Goal: Submit feedback/report problem: Submit feedback/report problem

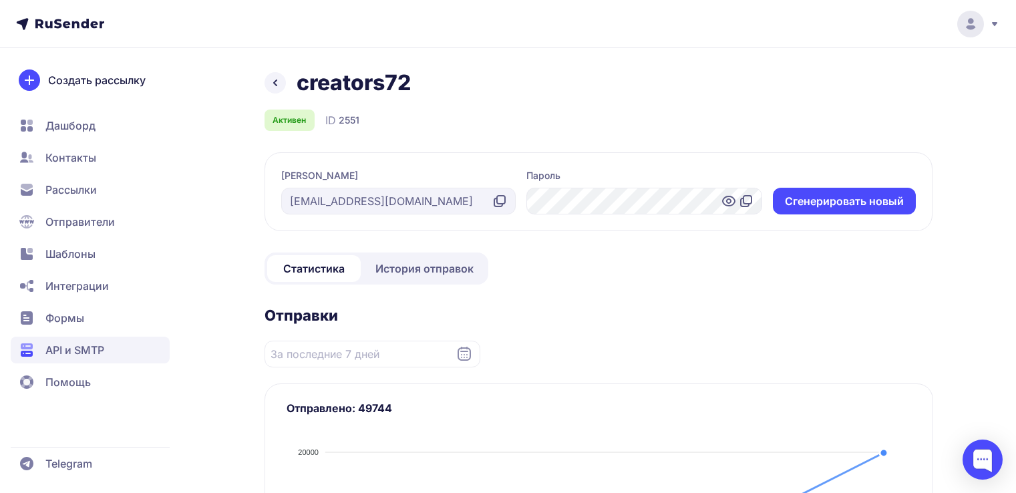
scroll to position [377, 0]
click at [273, 84] on icon at bounding box center [275, 83] width 16 height 16
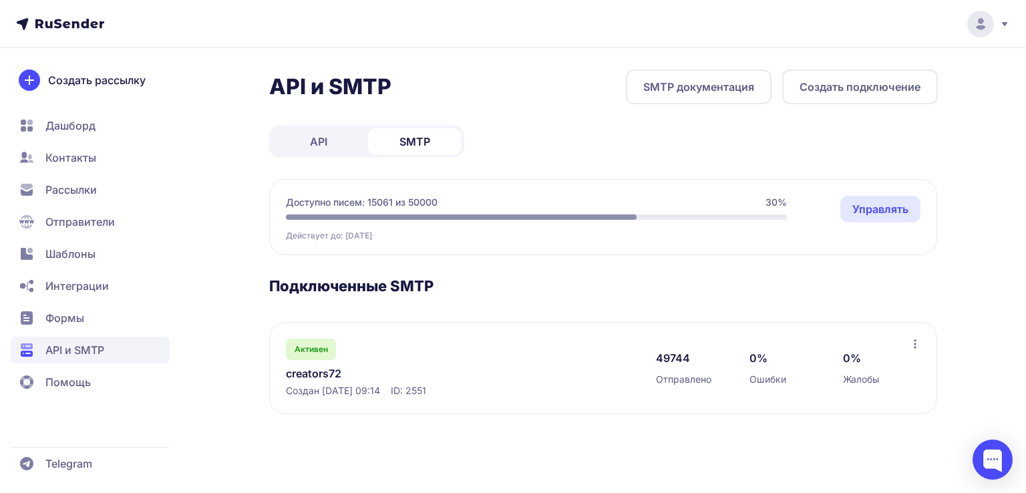
click at [323, 372] on link "creators72" at bounding box center [423, 374] width 274 height 16
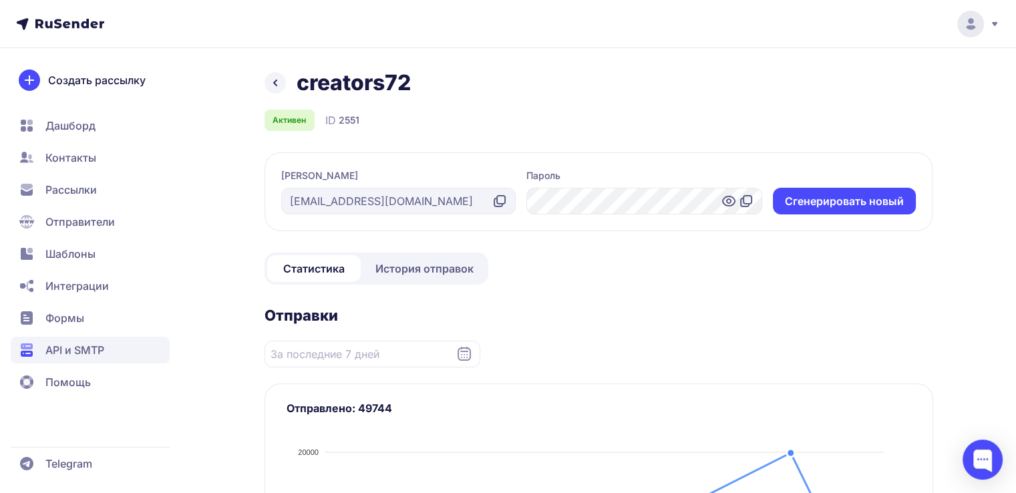
click at [273, 89] on icon at bounding box center [275, 83] width 16 height 16
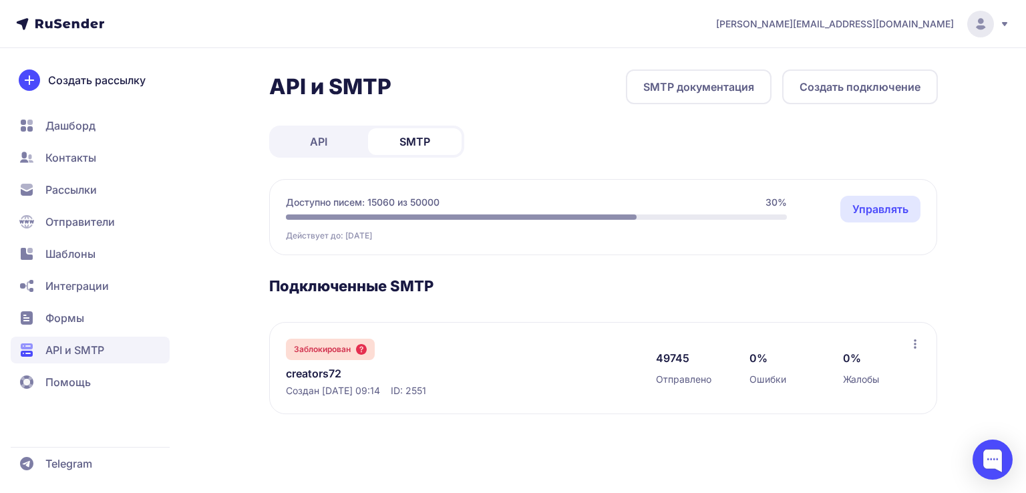
click at [82, 388] on span "Помощь" at bounding box center [67, 382] width 45 height 16
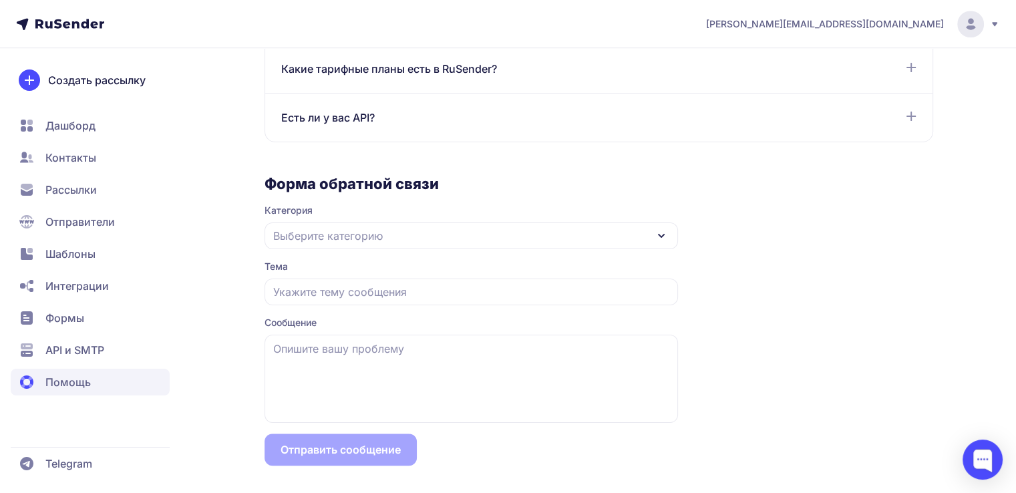
scroll to position [1165, 0]
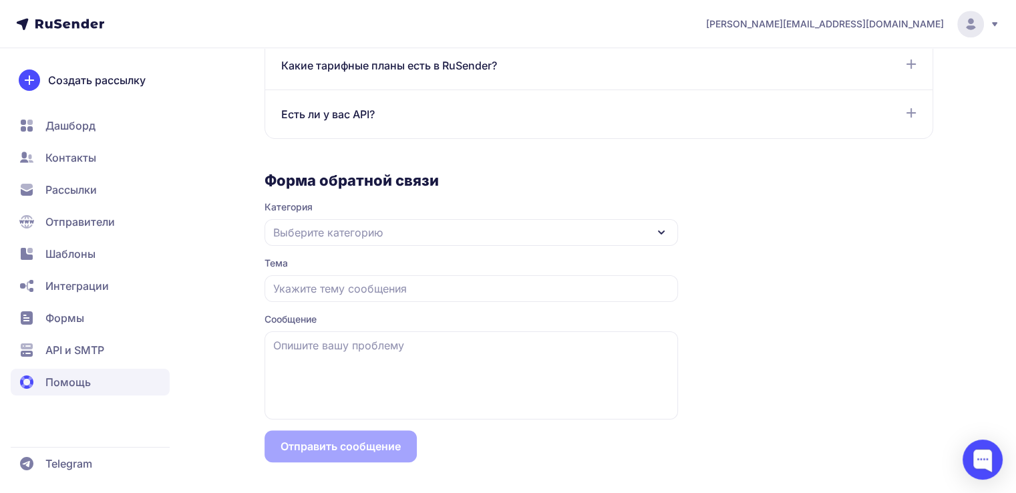
click at [366, 233] on span "Выберите категорию" at bounding box center [328, 233] width 110 height 16
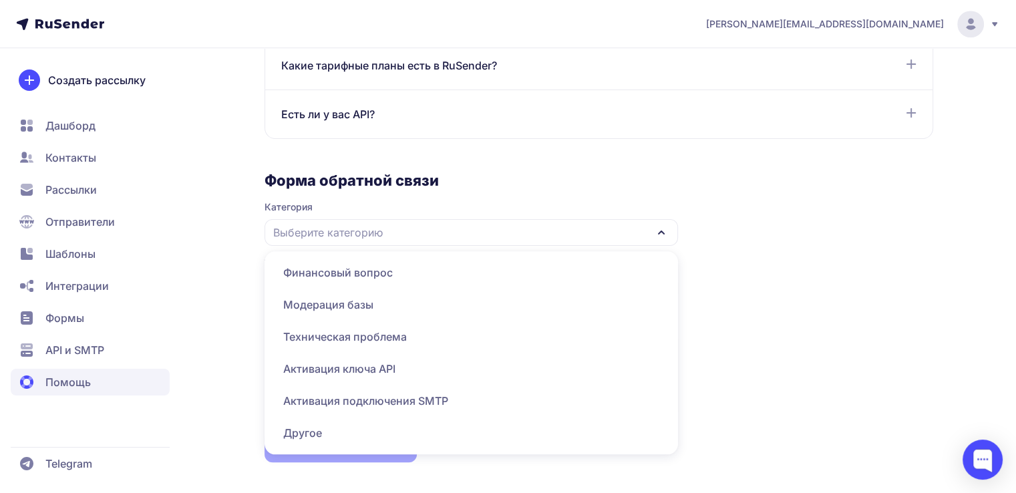
click at [377, 353] on span "Техническая проблема" at bounding box center [472, 369] width 398 height 32
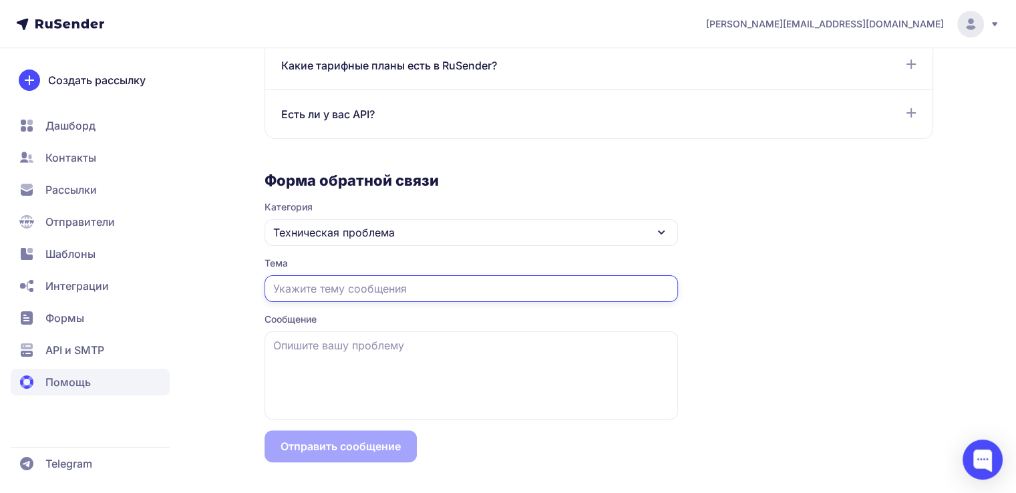
click at [339, 300] on input "text" at bounding box center [472, 288] width 414 height 27
type input "<"
type input "Блокировка smtp"
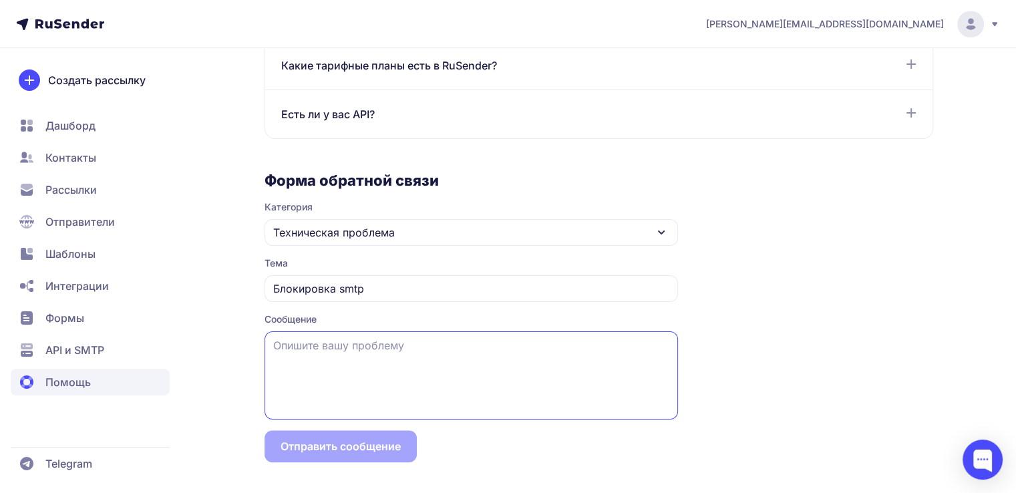
click at [401, 348] on textarea at bounding box center [472, 375] width 414 height 88
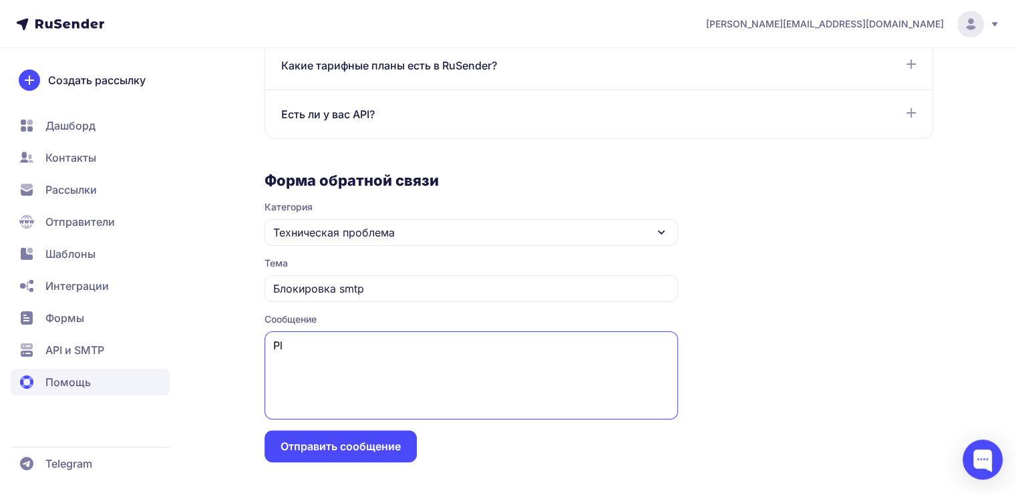
type textarea "P"
paste textarea "ID: 2551"
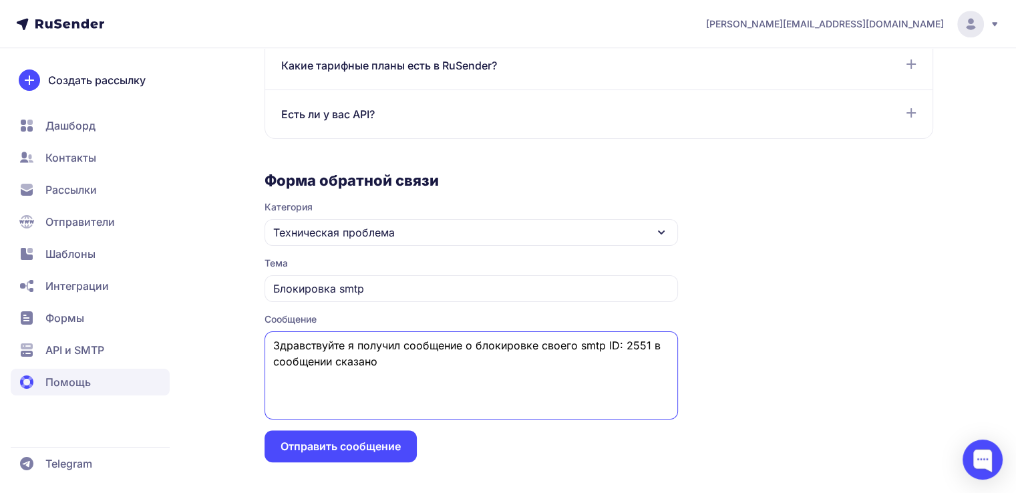
paste textarea "Процент отправок на несуществующие адреса превысил 5% за последние 12 часов."
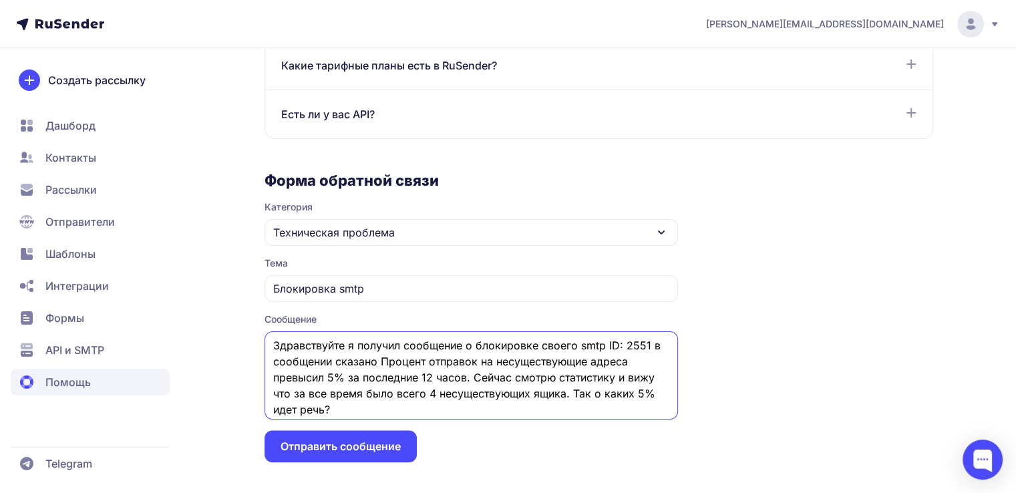
type textarea "Здравствуйте я получил сообщение о блокировке своего smtp ID: 2551 в сообщении …"
click at [353, 448] on button "Отправить сообщение" at bounding box center [341, 446] width 152 height 32
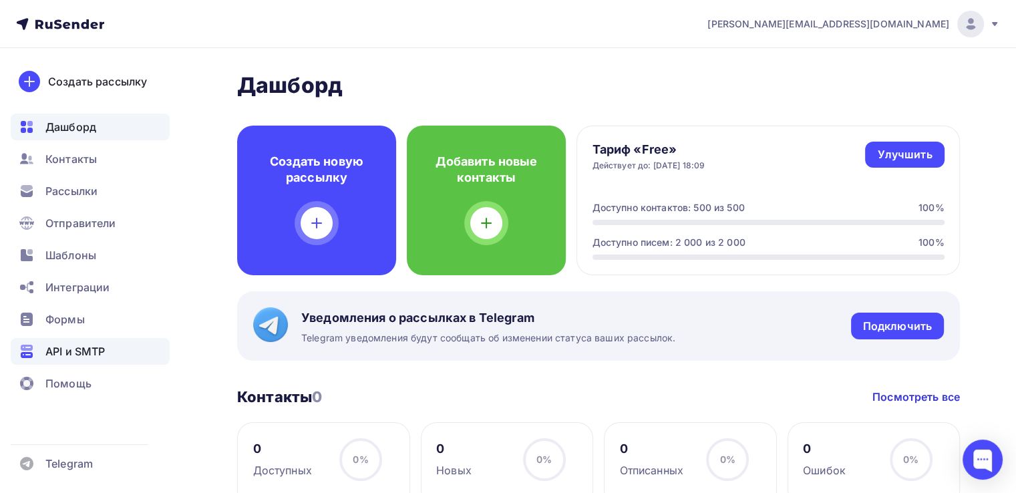
click at [86, 348] on span "API и SMTP" at bounding box center [74, 351] width 59 height 16
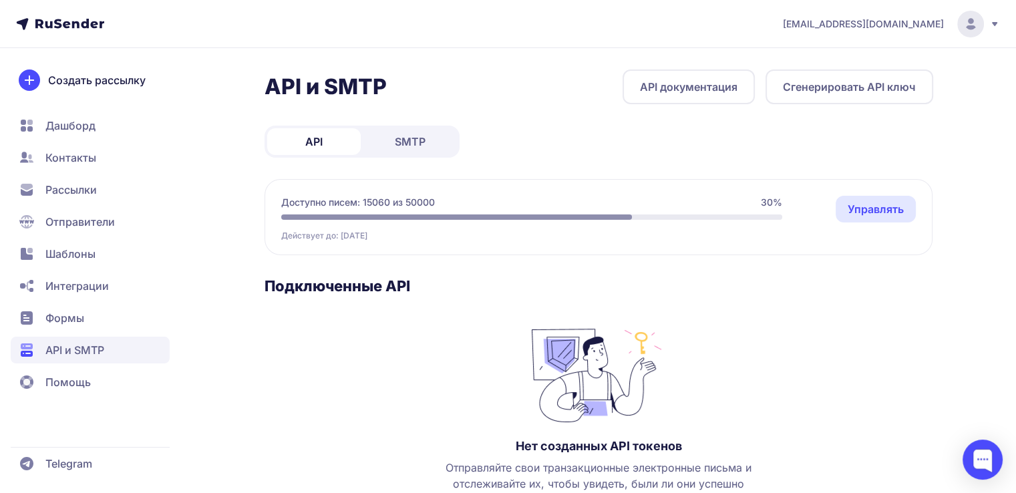
click at [412, 140] on span "SMTP" at bounding box center [410, 142] width 31 height 16
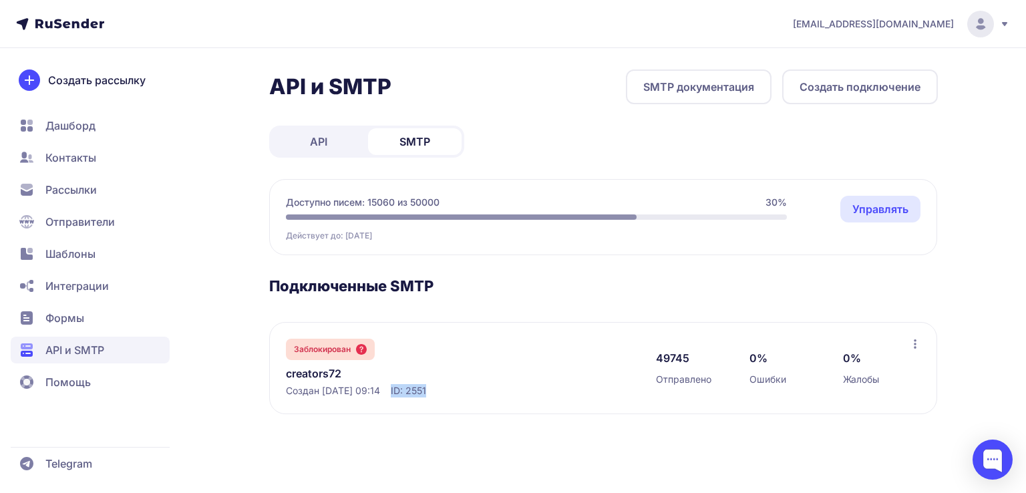
drag, startPoint x: 408, startPoint y: 392, endPoint x: 451, endPoint y: 390, distance: 42.8
click at [451, 390] on div "Создан [DATE] 09:14 ID: 2551" at bounding box center [457, 390] width 343 height 13
copy span "ID: 2551"
click at [315, 370] on link "creators72" at bounding box center [423, 374] width 274 height 16
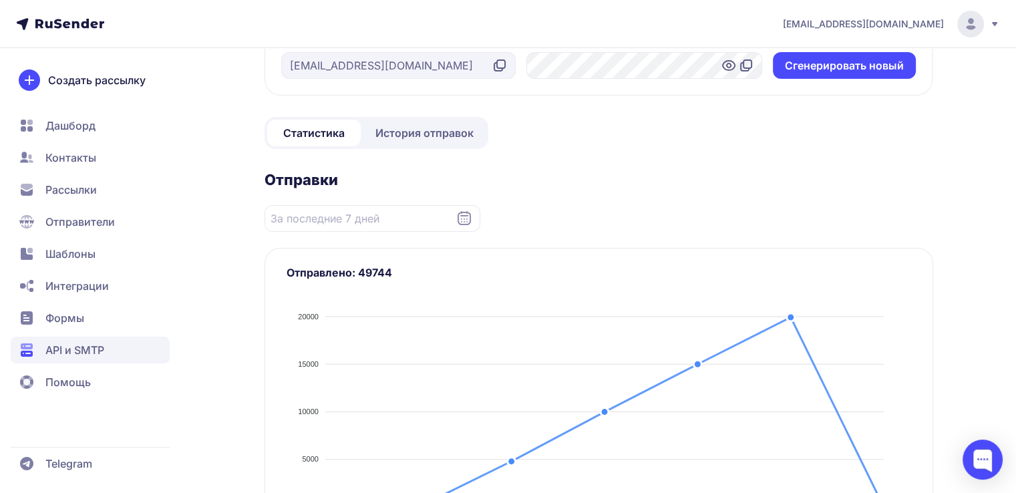
scroll to position [134, 0]
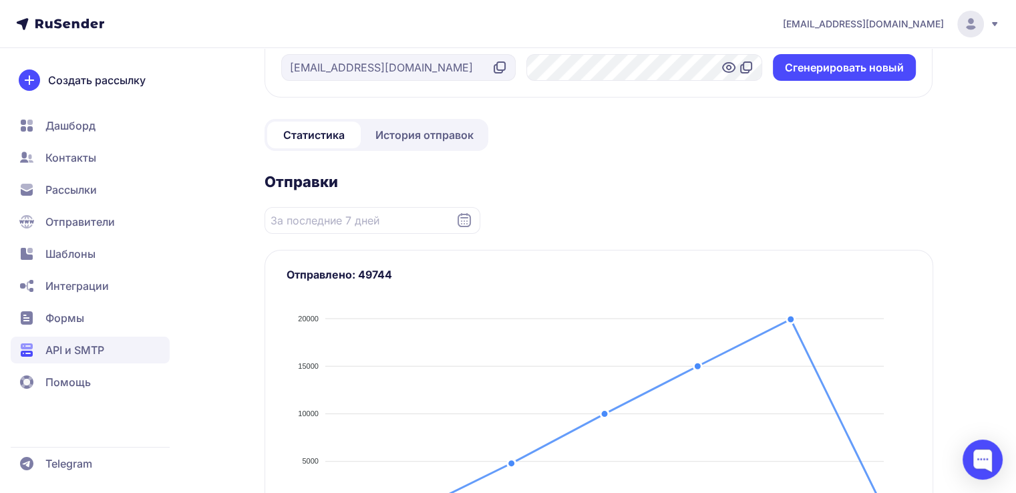
click at [429, 137] on span "История отправок" at bounding box center [425, 135] width 98 height 16
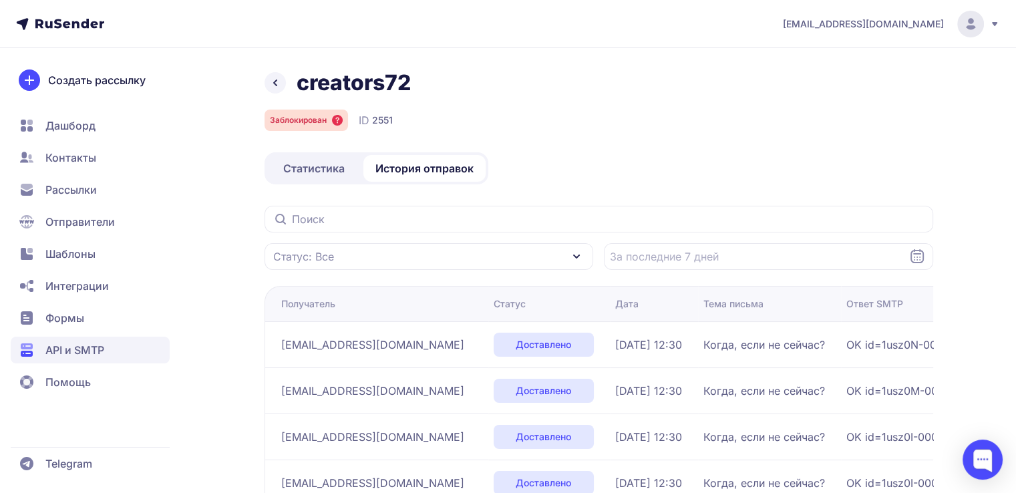
click at [405, 263] on div "Статус: Все" at bounding box center [429, 256] width 329 height 27
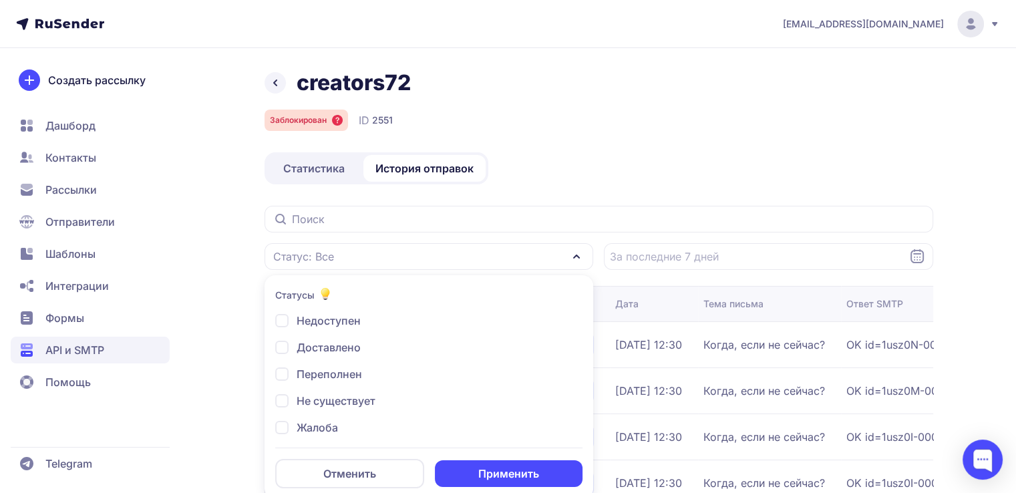
click at [338, 394] on span "Не существует" at bounding box center [336, 401] width 79 height 16
checkbox input "true"
click at [484, 468] on button "Применить" at bounding box center [509, 473] width 148 height 27
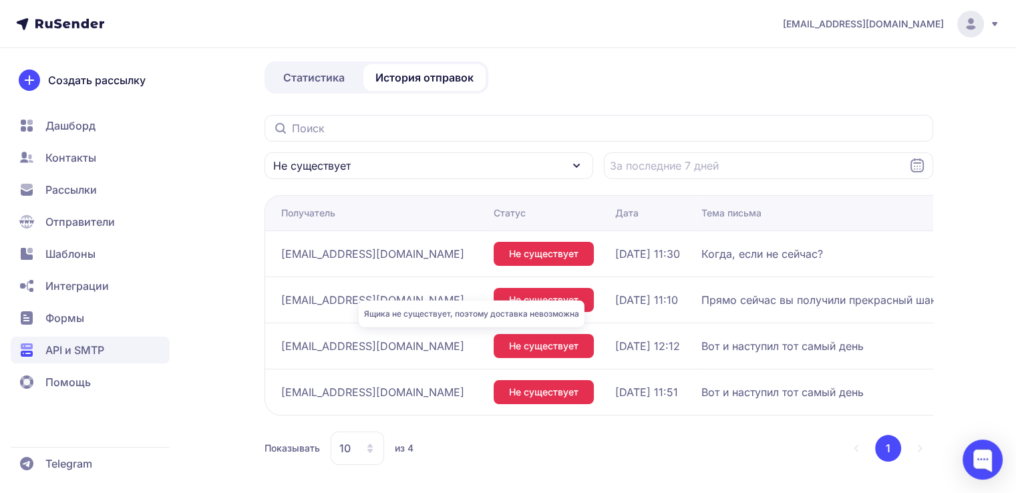
scroll to position [94, 0]
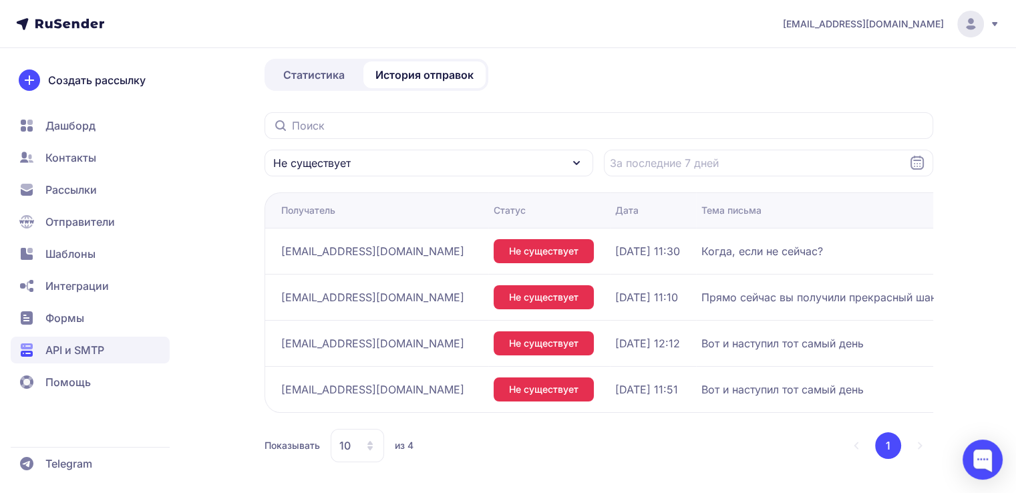
click at [74, 343] on span "API и SMTP" at bounding box center [74, 350] width 59 height 16
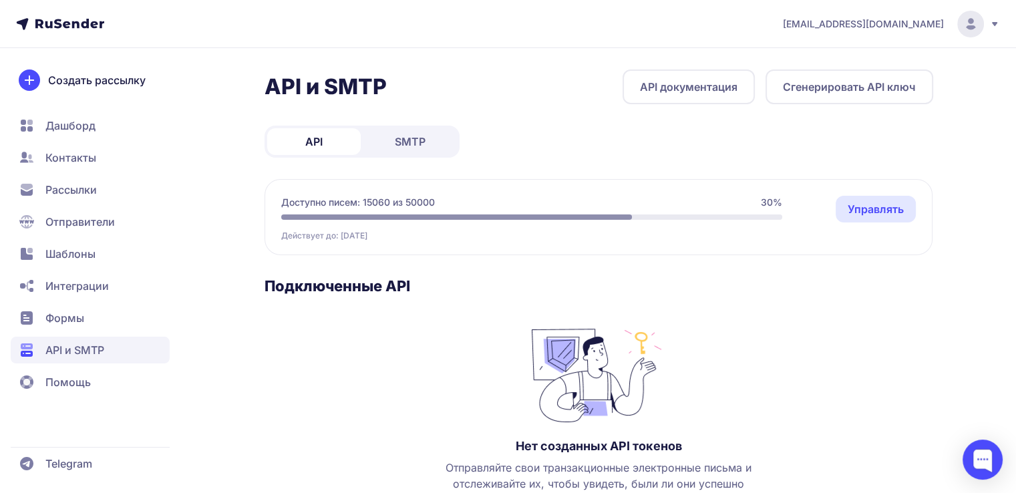
click at [436, 142] on link "SMTP" at bounding box center [411, 141] width 94 height 27
